Goal: Navigation & Orientation: Understand site structure

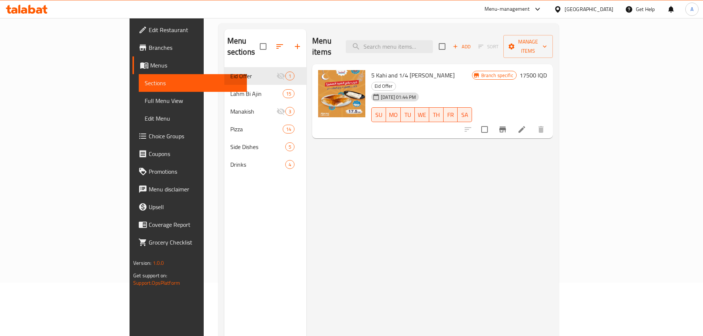
scroll to position [74, 0]
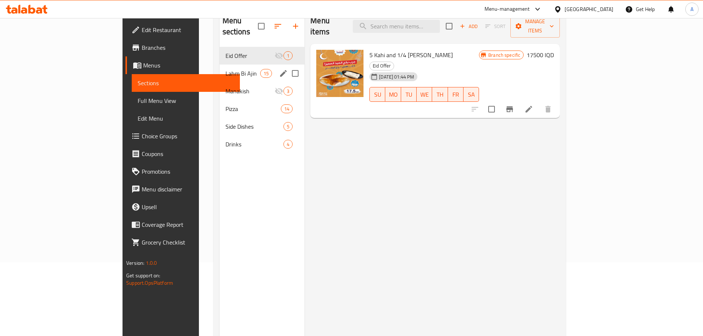
click at [261, 70] on span "15" at bounding box center [266, 73] width 11 height 7
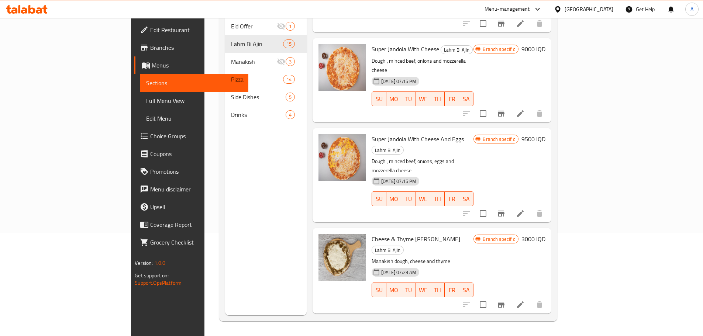
scroll to position [892, 0]
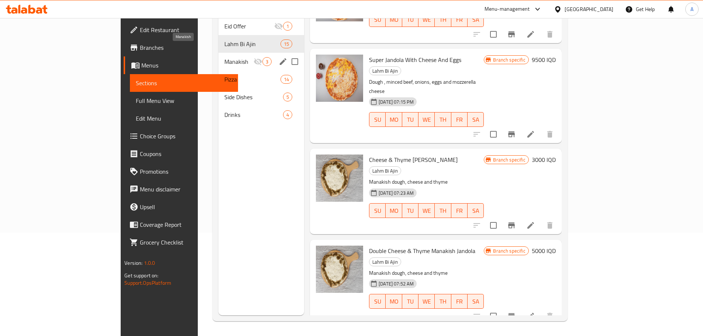
click at [224, 57] on span "Manakish" at bounding box center [238, 61] width 29 height 9
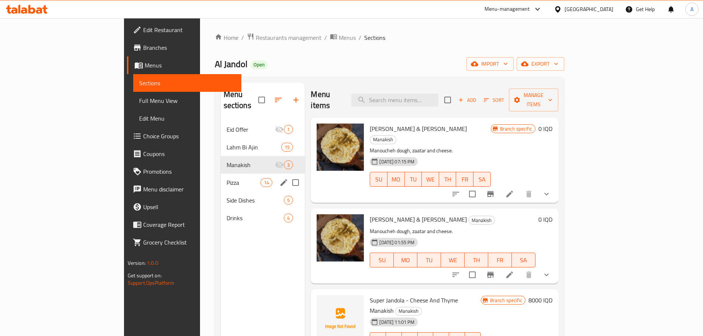
click at [221, 174] on div "Pizza 14" at bounding box center [263, 183] width 85 height 18
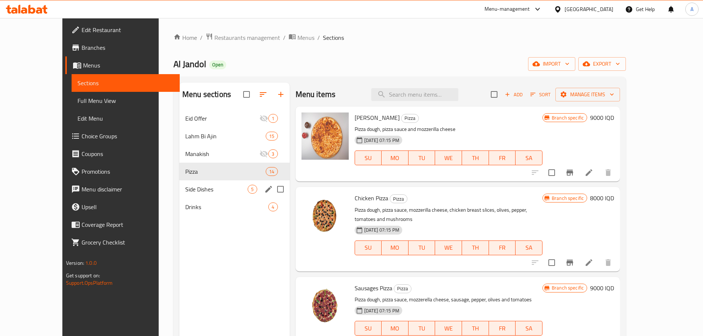
click at [216, 186] on span "Side Dishes" at bounding box center [216, 189] width 62 height 9
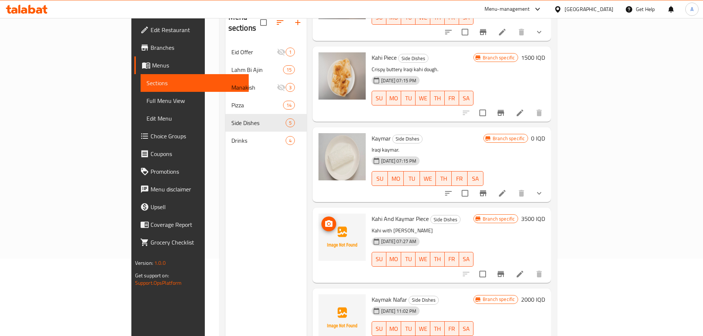
scroll to position [103, 0]
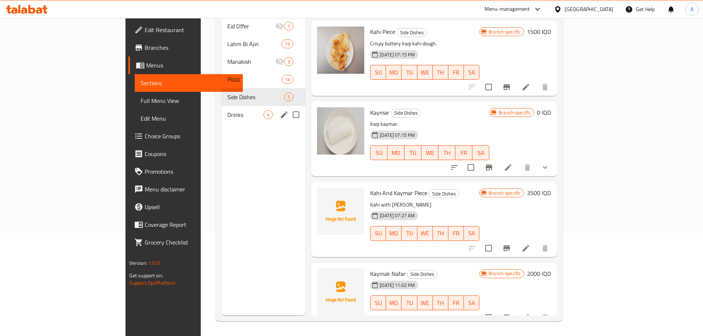
click at [221, 106] on div "Drinks 4" at bounding box center [263, 115] width 84 height 18
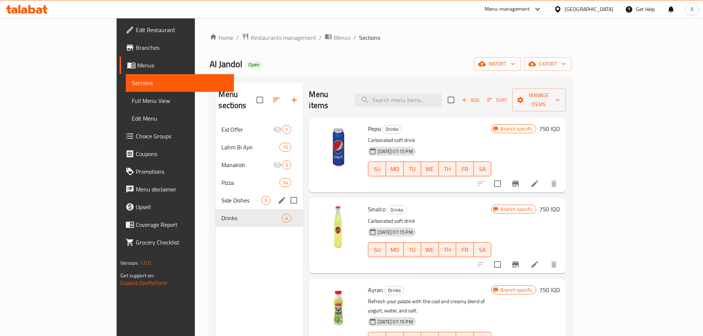
click at [244, 192] on div "Side Dishes 5" at bounding box center [259, 201] width 87 height 18
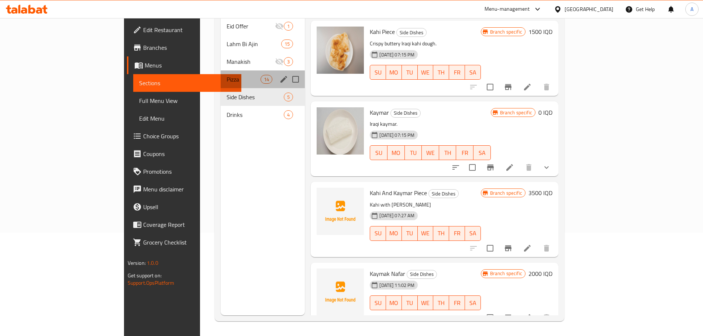
click at [221, 70] on div "Pizza 14" at bounding box center [263, 79] width 85 height 18
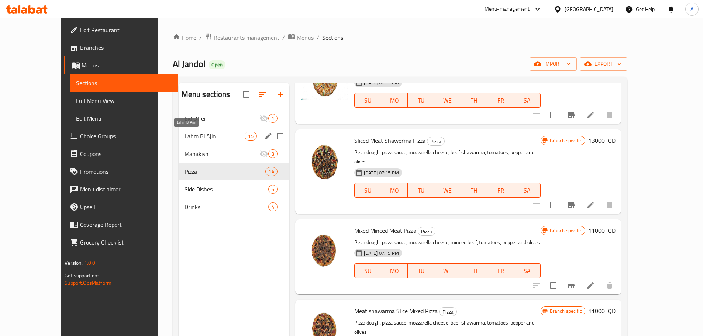
click at [200, 138] on span "Lahm Bi Ajin" at bounding box center [215, 136] width 61 height 9
